Goal: Task Accomplishment & Management: Manage account settings

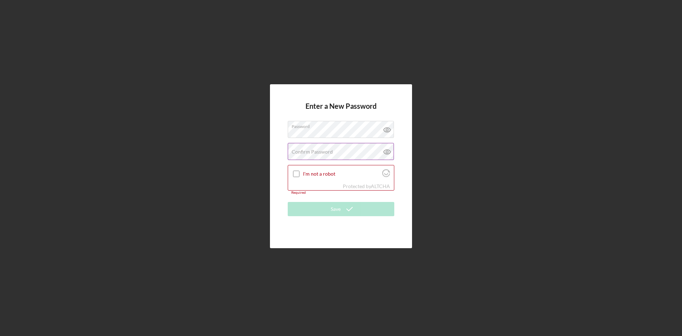
click at [302, 153] on label "Confirm Password" at bounding box center [312, 152] width 41 height 6
click at [298, 172] on input "I'm not a robot" at bounding box center [296, 174] width 6 height 6
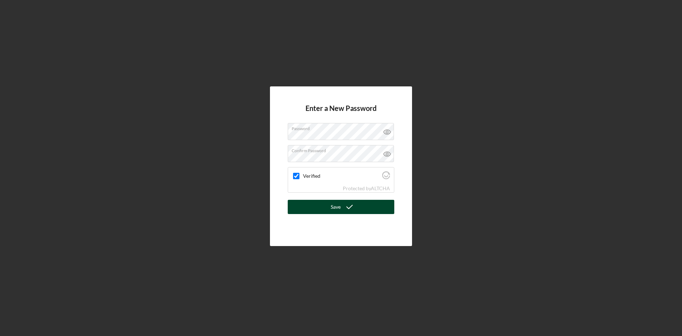
click at [327, 206] on button "Save" at bounding box center [341, 207] width 107 height 14
click at [387, 134] on icon at bounding box center [387, 132] width 18 height 18
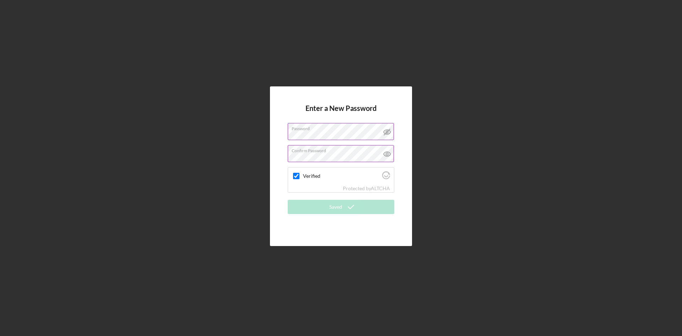
click at [387, 155] on icon at bounding box center [387, 154] width 18 height 18
click at [456, 111] on div "Enter a New Password Password Confirm Password Verified Protected by ALTCHA Sav…" at bounding box center [341, 166] width 675 height 332
click at [372, 177] on label "Verified" at bounding box center [341, 176] width 77 height 6
click at [300, 177] on input "Verified" at bounding box center [296, 176] width 6 height 6
checkbox input "true"
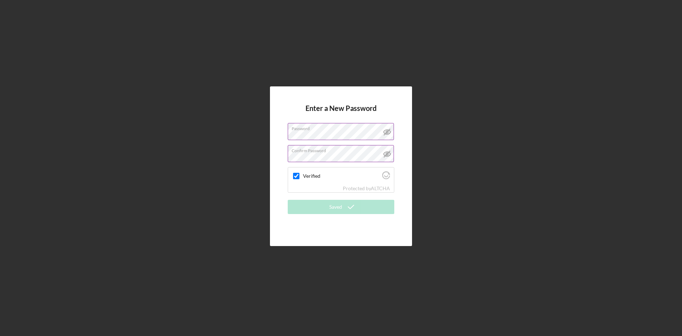
click at [360, 149] on label "Confirm Password" at bounding box center [343, 149] width 102 height 8
click at [387, 132] on icon at bounding box center [387, 132] width 18 height 18
click at [390, 154] on icon at bounding box center [387, 154] width 7 height 5
click at [232, 155] on div "Enter a New Password Password Confirm Password Verified Protected by ALTCHA Sav…" at bounding box center [341, 166] width 675 height 332
